Goal: Check status: Check status

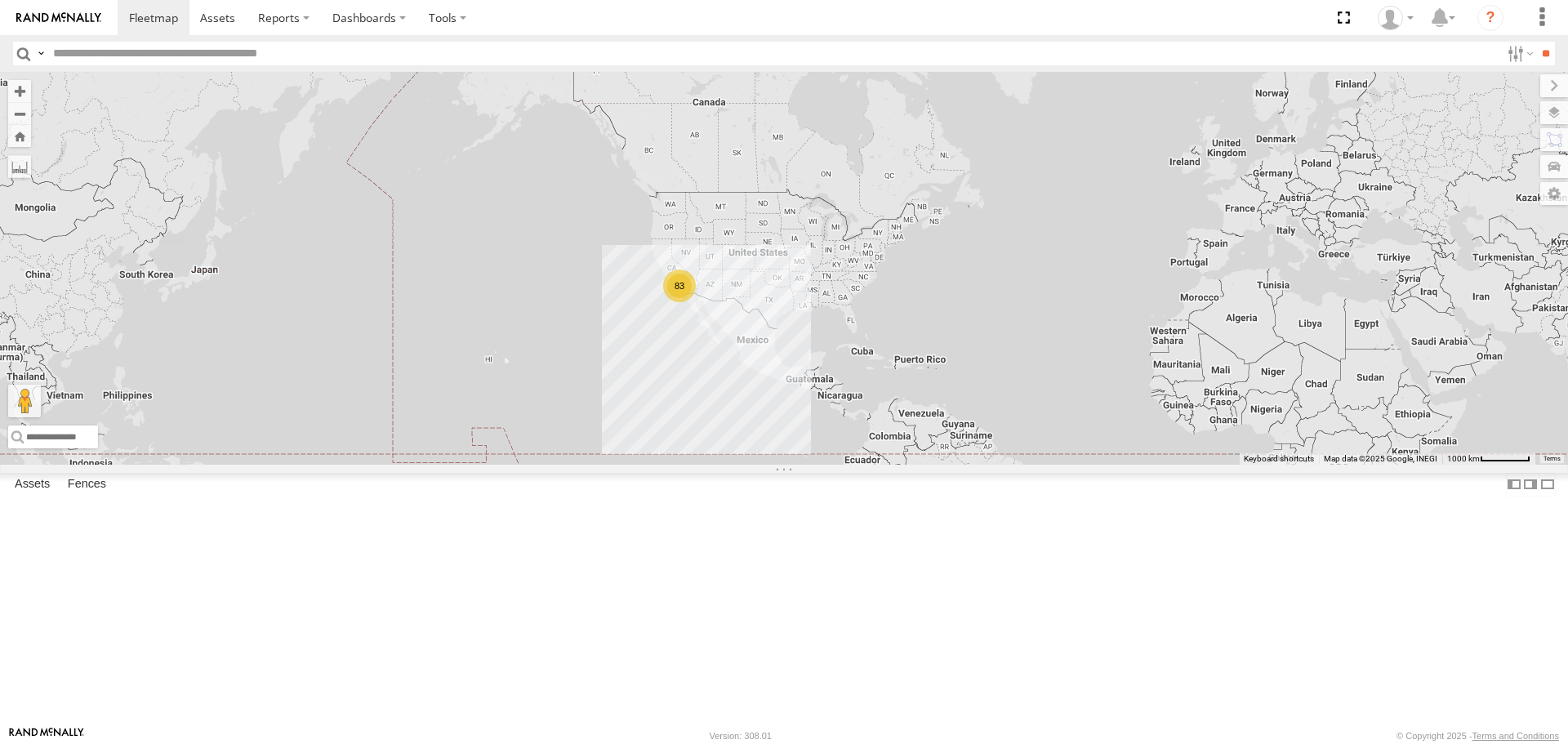
click at [683, 302] on div "83" at bounding box center [679, 286] width 33 height 33
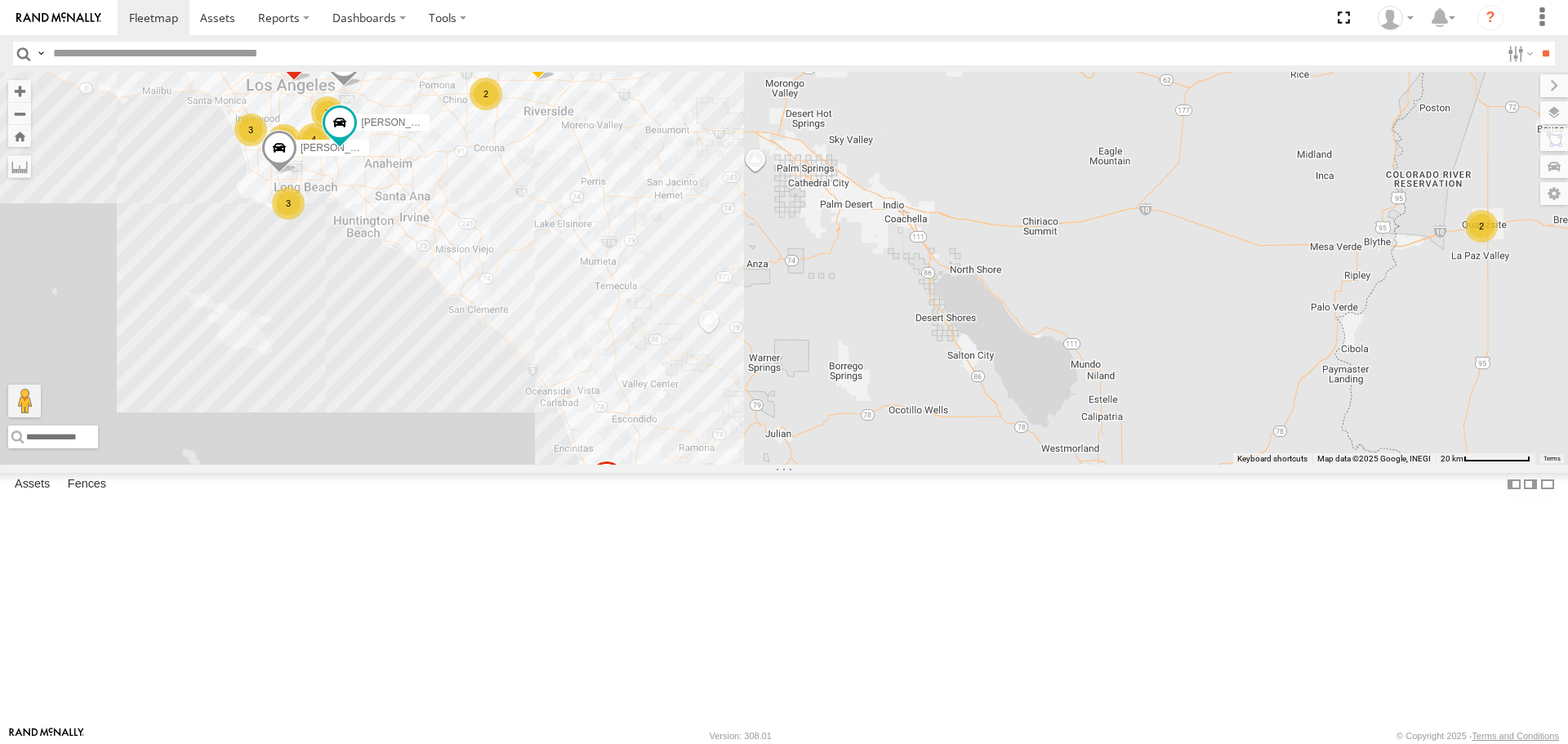
click at [302, 249] on div "3 60 [PERSON_NAME]/T-1625 2 TAXZ467188 3 [PERSON_NAME] 2 2 834274/JOY 4 TAXZ467…" at bounding box center [784, 268] width 1568 height 392
click at [326, 138] on span at bounding box center [339, 123] width 29 height 29
click at [300, 316] on div "3 60 [PERSON_NAME]/T-1625 2 TAXZ467188 3 [PERSON_NAME] 2 2 834274/JOY 4 TAXZ467…" at bounding box center [784, 268] width 1568 height 392
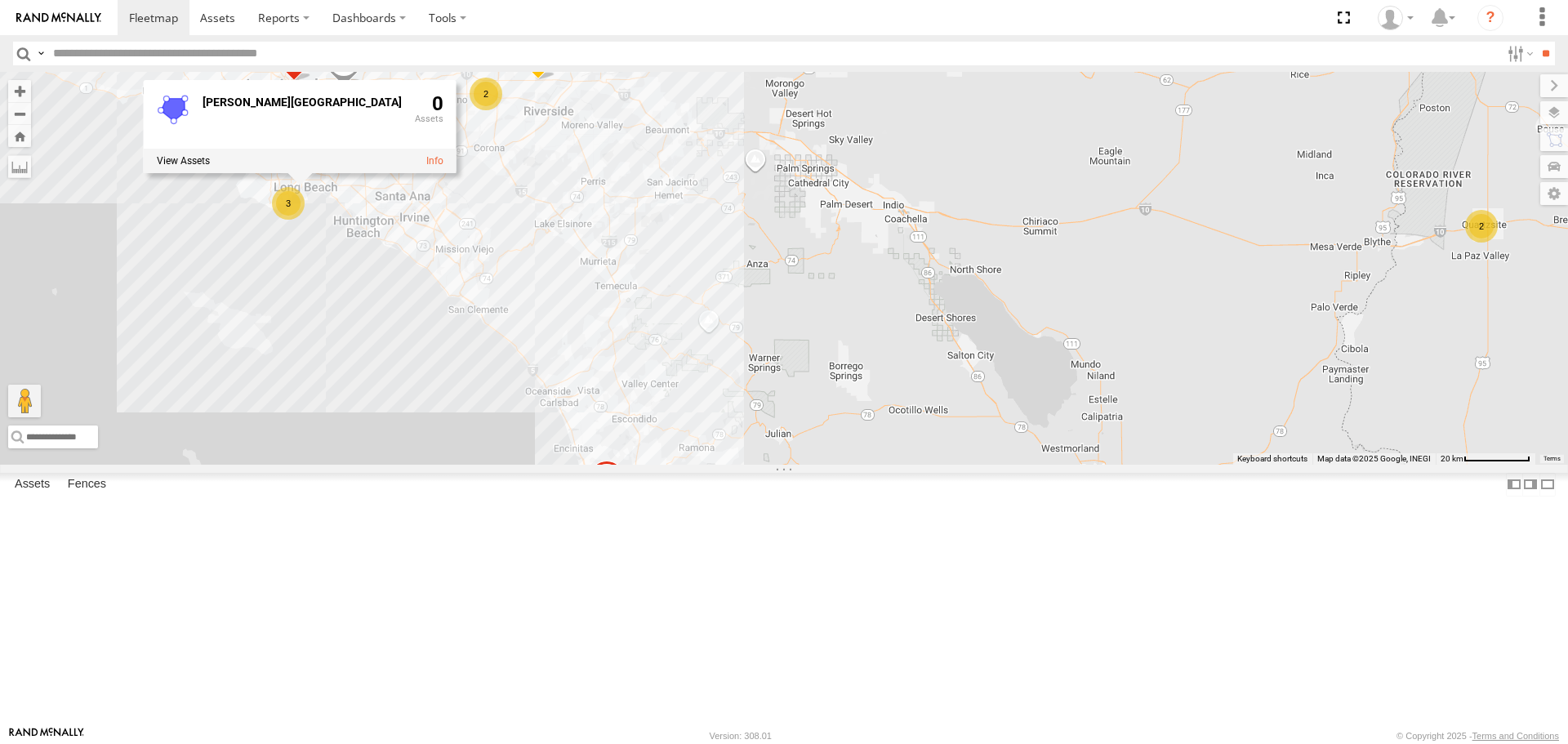
click at [317, 402] on div "3 60 [PERSON_NAME]/T-1625 2 TAXZ467188 3 [PERSON_NAME] 2 2 834274/JOY 4 TAXZ467…" at bounding box center [784, 268] width 1568 height 392
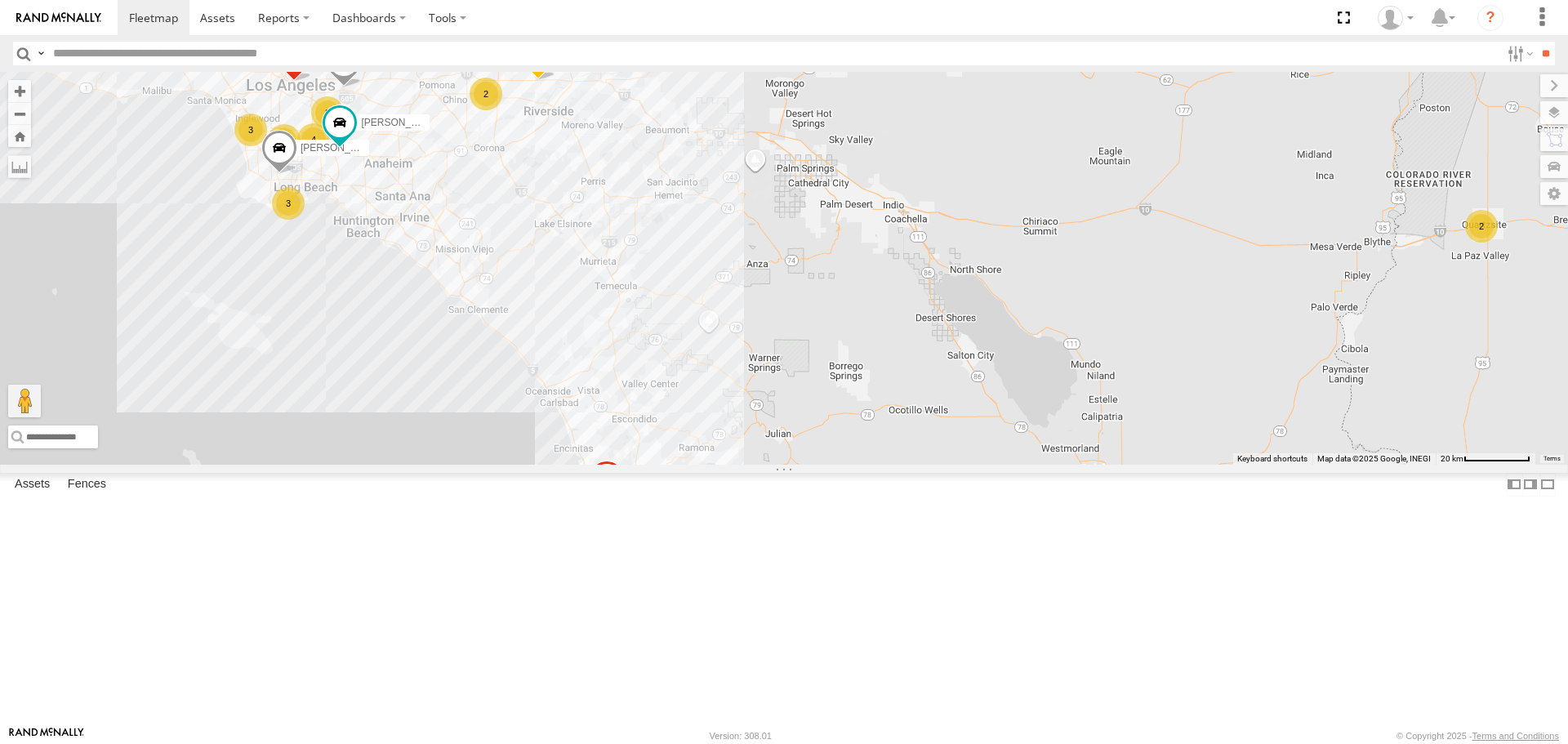
click at [312, 156] on div "4" at bounding box center [313, 140] width 33 height 33
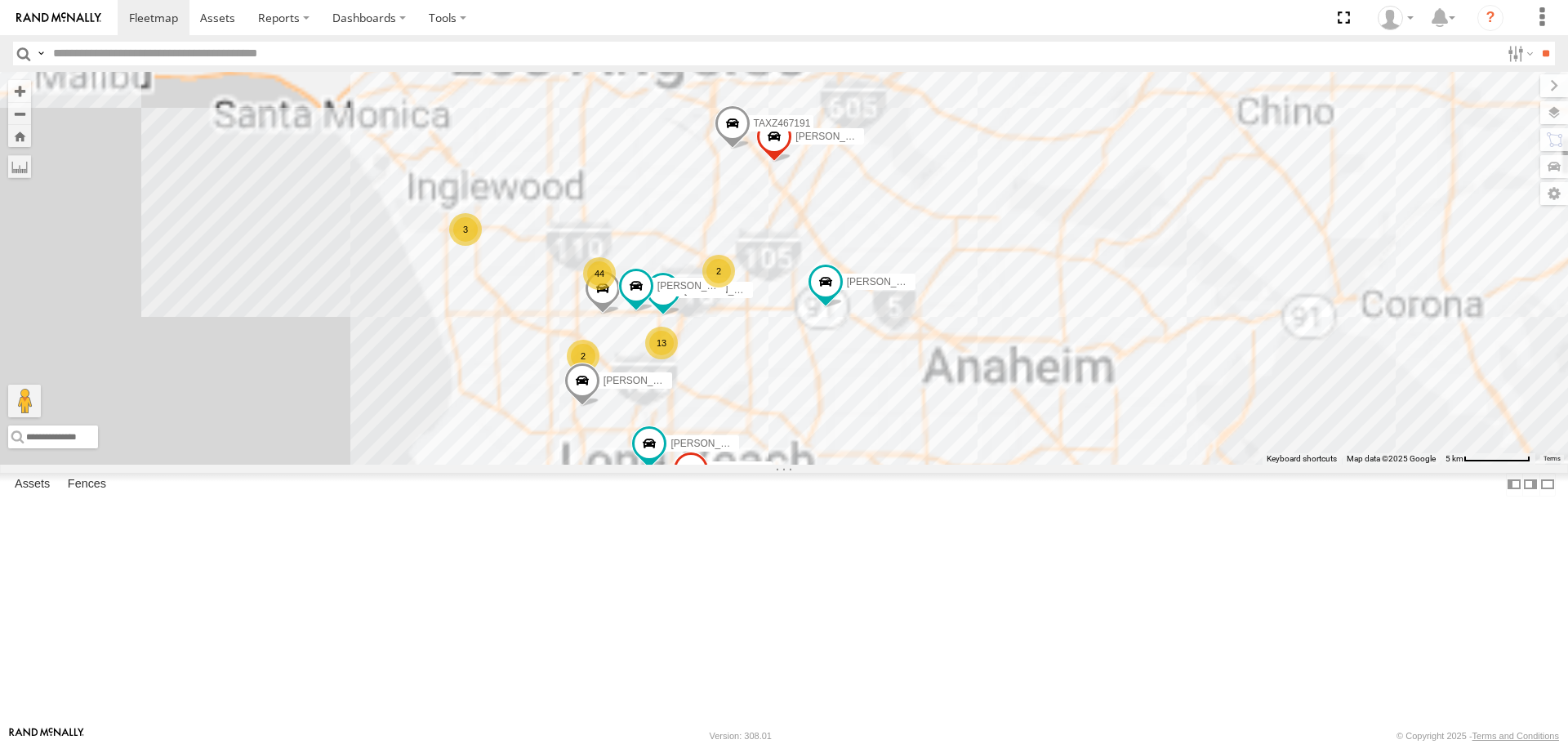
drag, startPoint x: 826, startPoint y: 319, endPoint x: 819, endPoint y: 390, distance: 71.3
click at [819, 390] on div "[PERSON_NAME]/T-1625 TAXZ467188 [PERSON_NAME] 834274/JOY TAXZ467190 TAXZ465582 …" at bounding box center [784, 268] width 1568 height 392
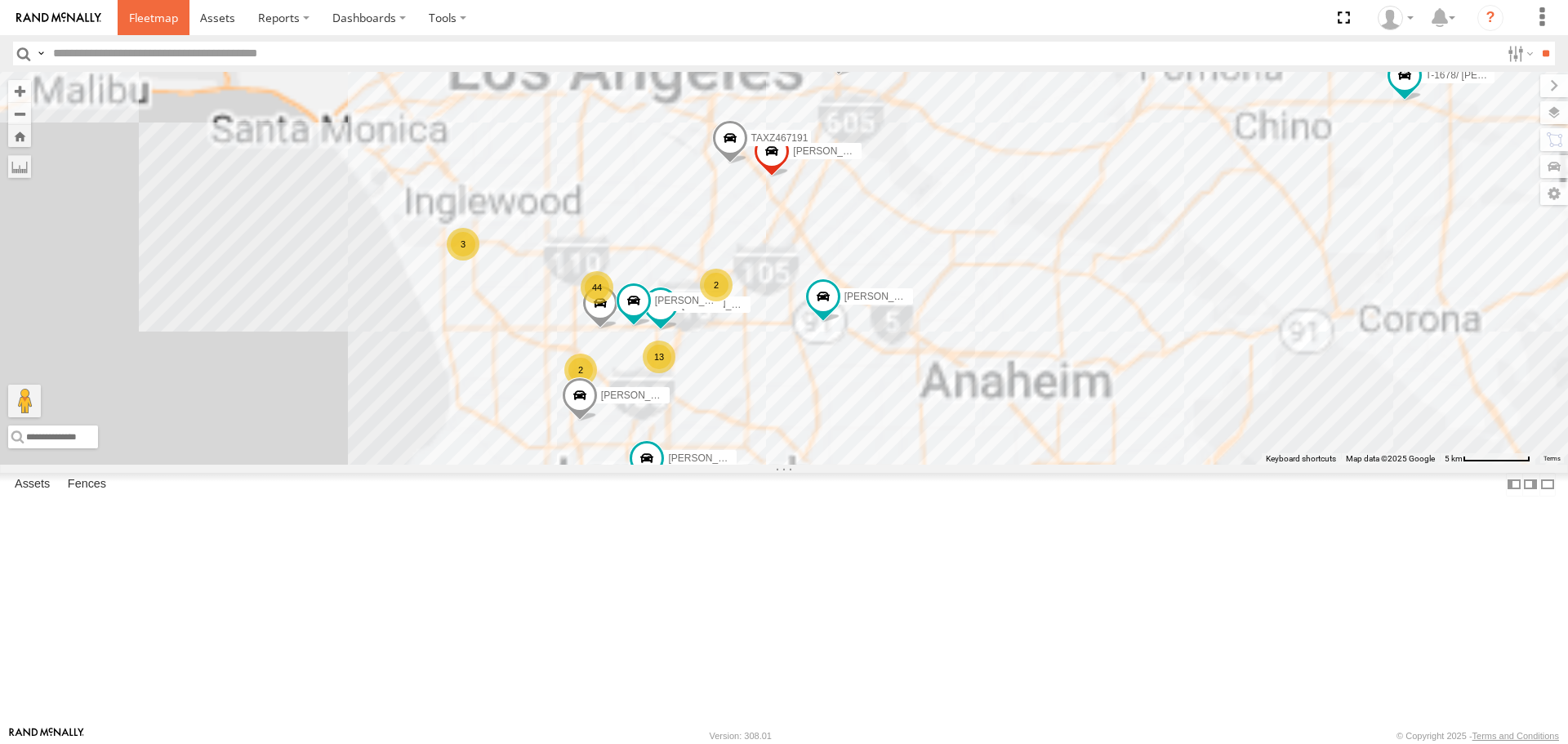
click at [157, 21] on span at bounding box center [153, 17] width 49 height 15
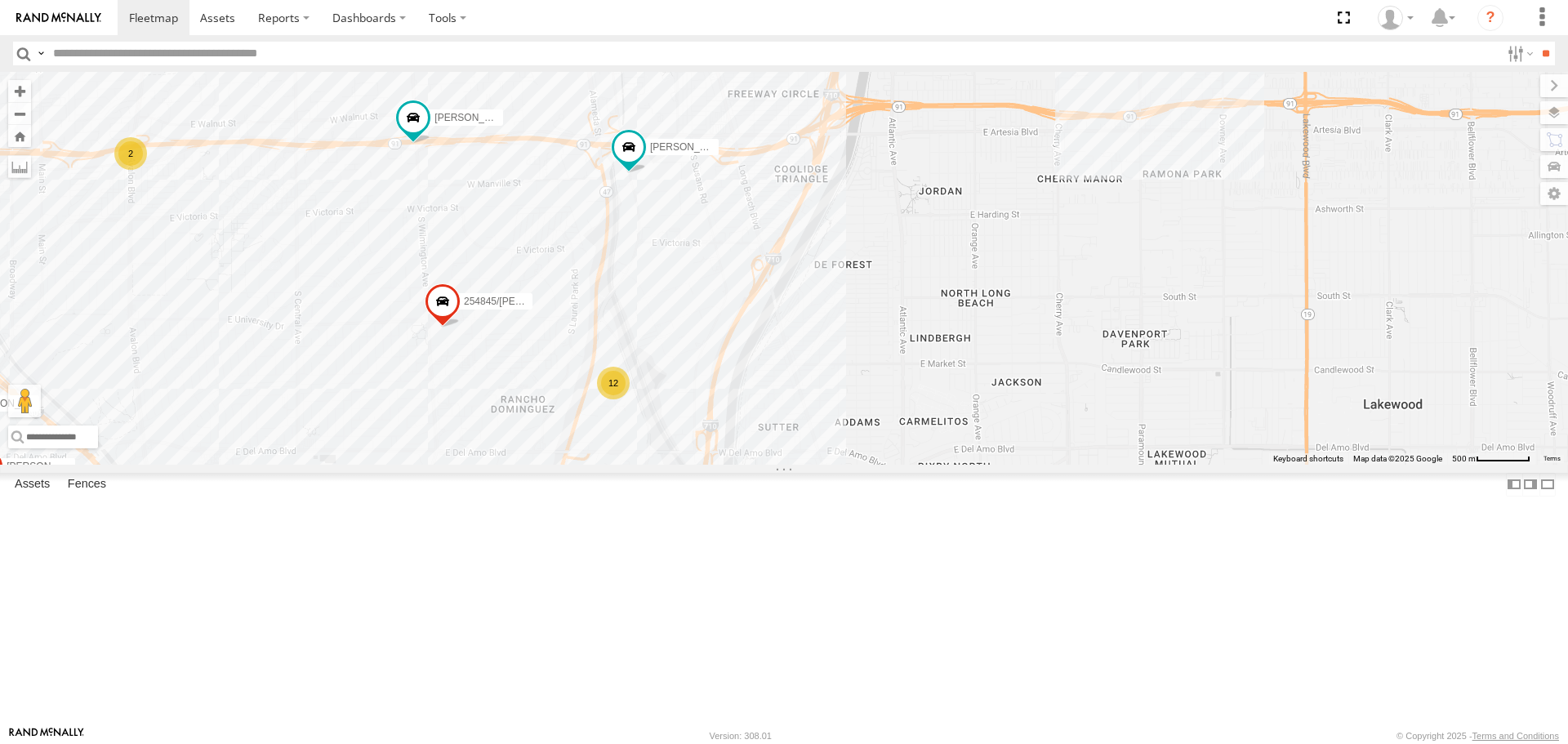
click at [614, 399] on div "12" at bounding box center [613, 383] width 33 height 33
